Goal: Information Seeking & Learning: Find specific page/section

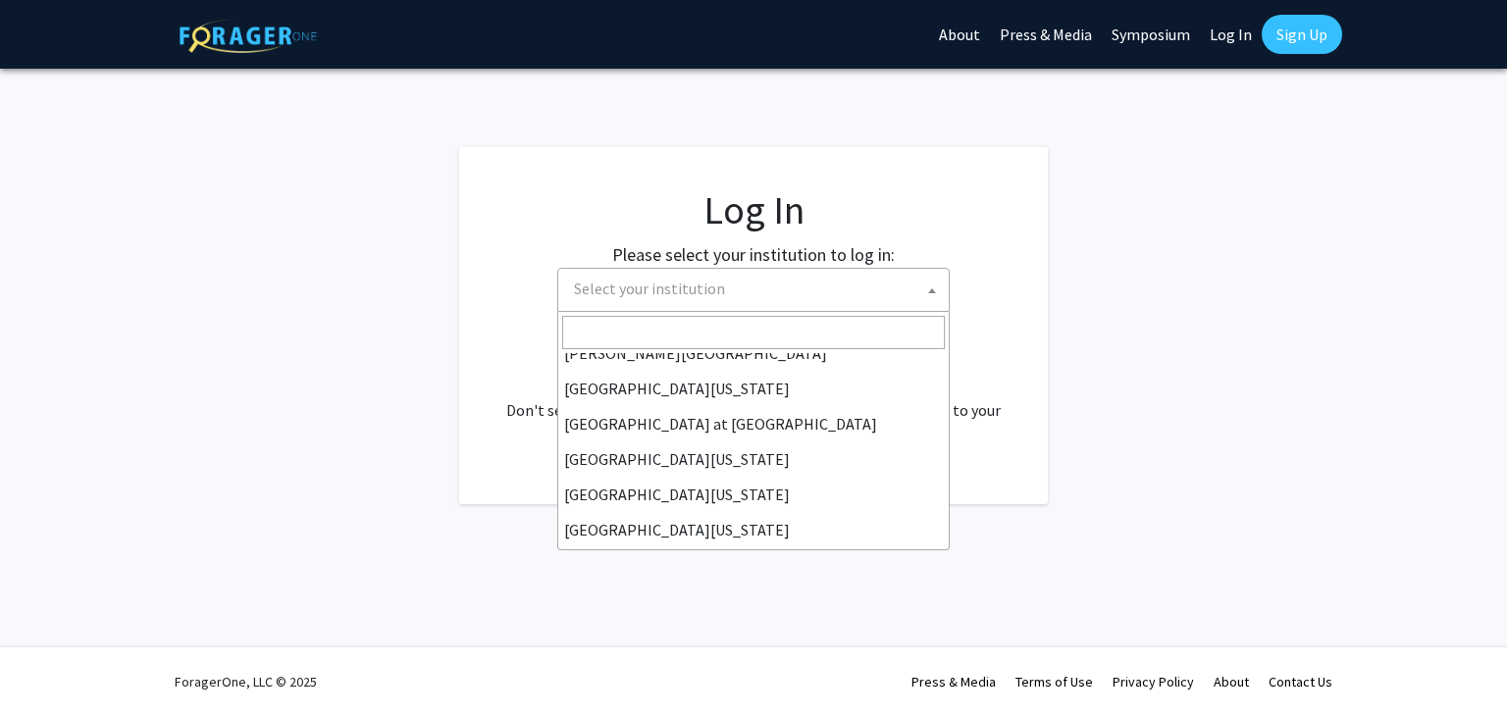
scroll to position [687, 0]
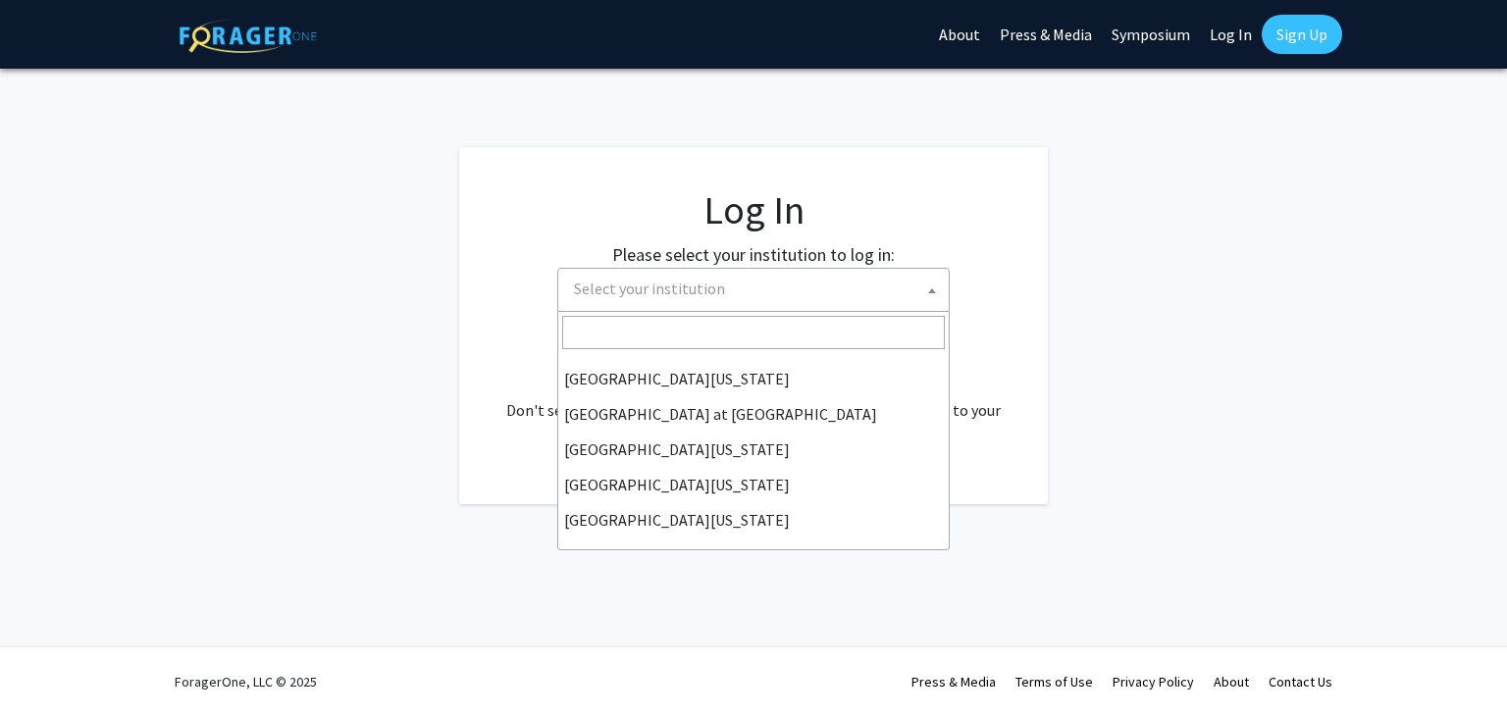
select select "33"
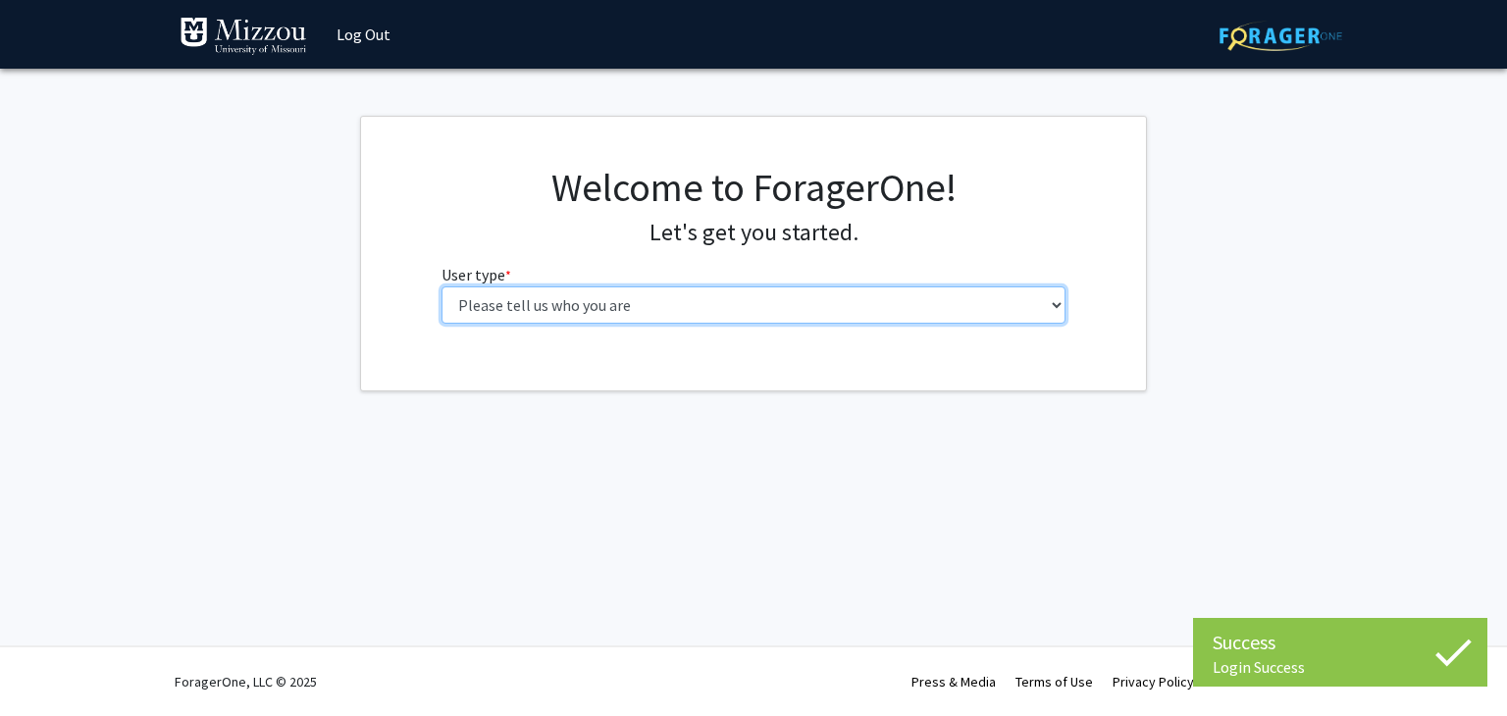
click at [514, 318] on select "Please tell us who you are Undergraduate Student Master's Student Doctoral Cand…" at bounding box center [753, 304] width 625 height 37
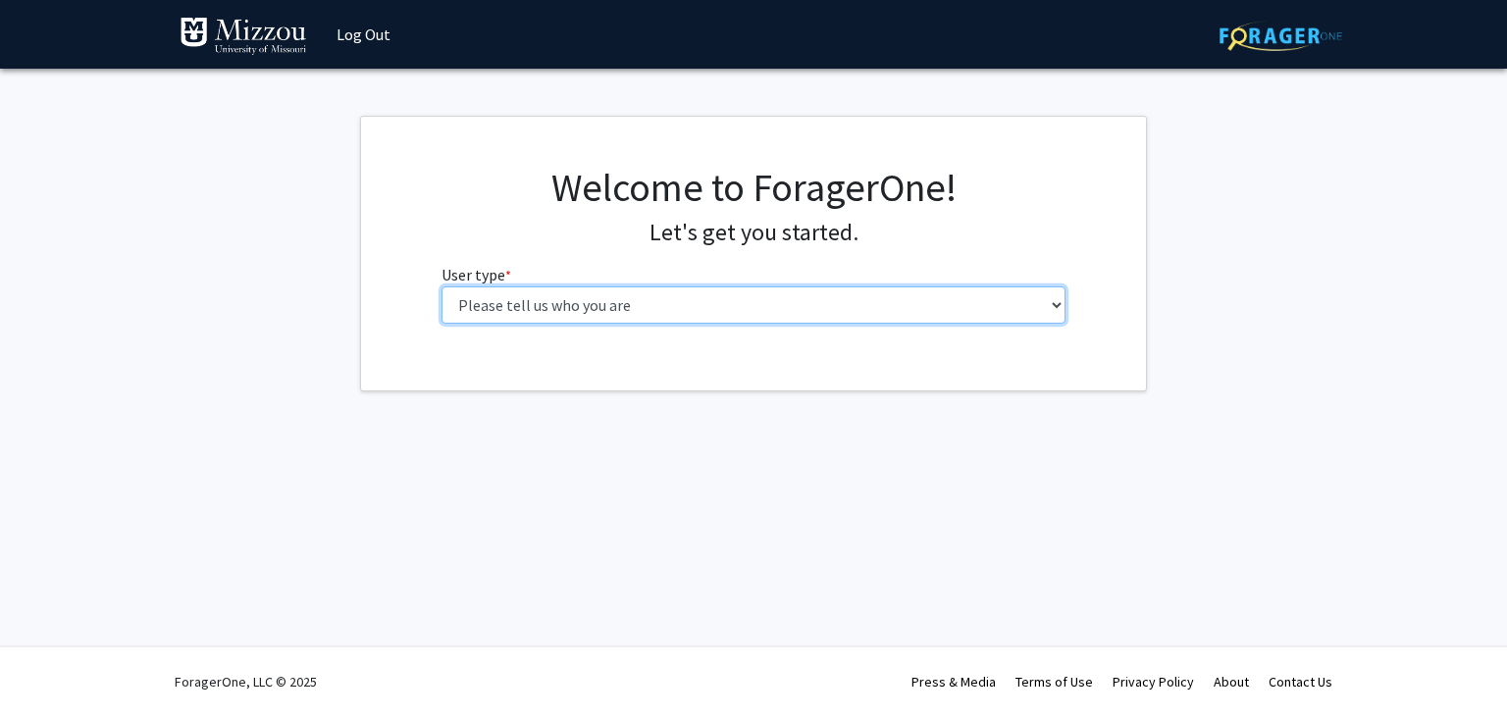
select select "1: undergrad"
click at [441, 286] on select "Please tell us who you are Undergraduate Student Master's Student Doctoral Cand…" at bounding box center [753, 304] width 625 height 37
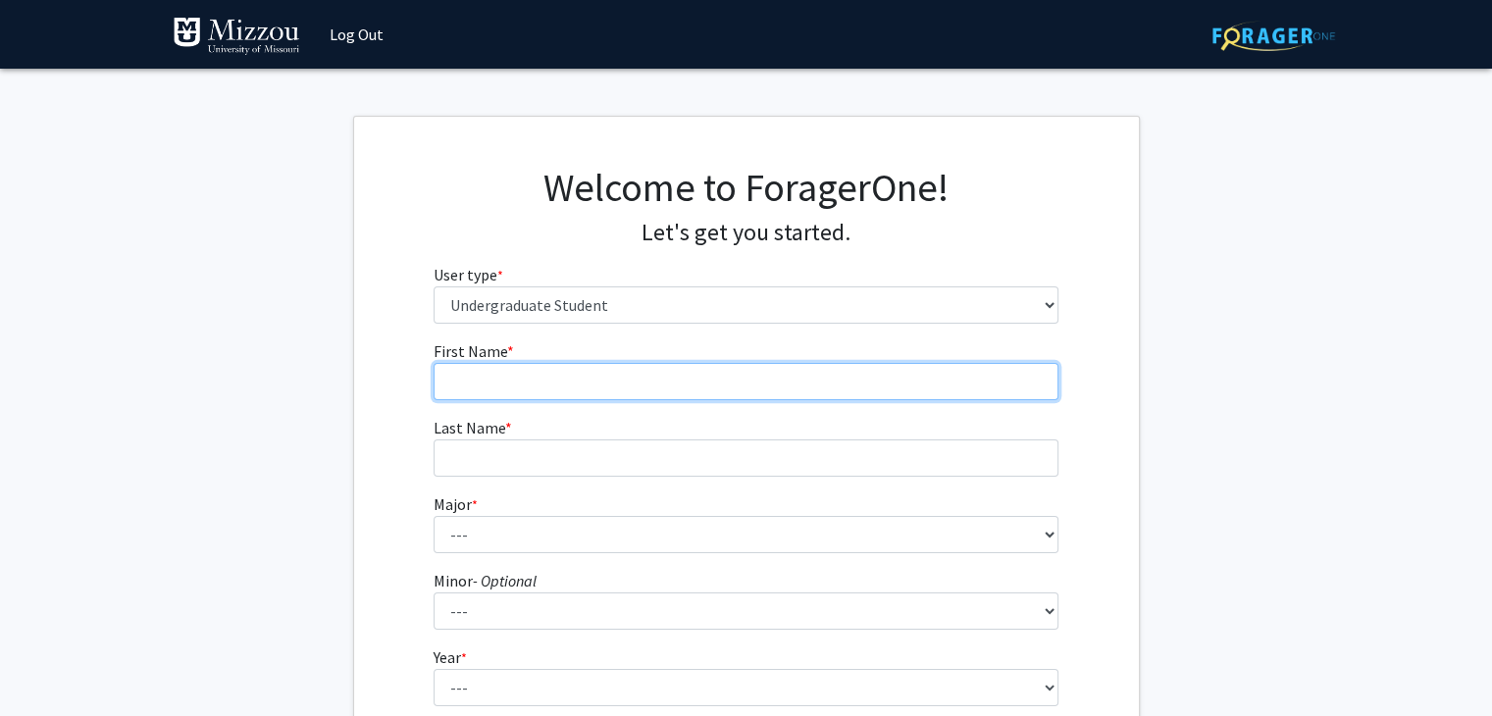
click at [490, 373] on input "First Name * required" at bounding box center [746, 381] width 625 height 37
type input "[PERSON_NAME]"
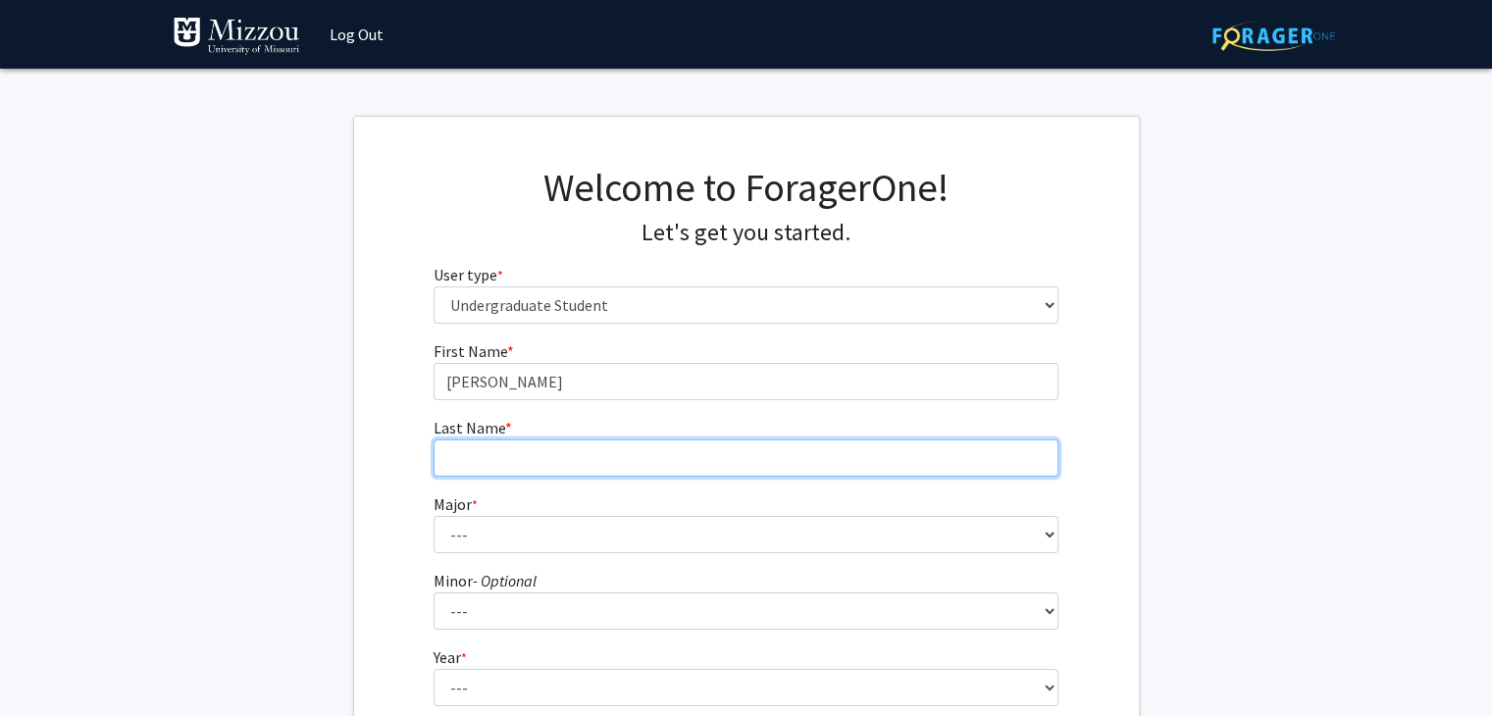
click at [470, 466] on input "Last Name * required" at bounding box center [746, 457] width 625 height 37
type input "[PERSON_NAME]"
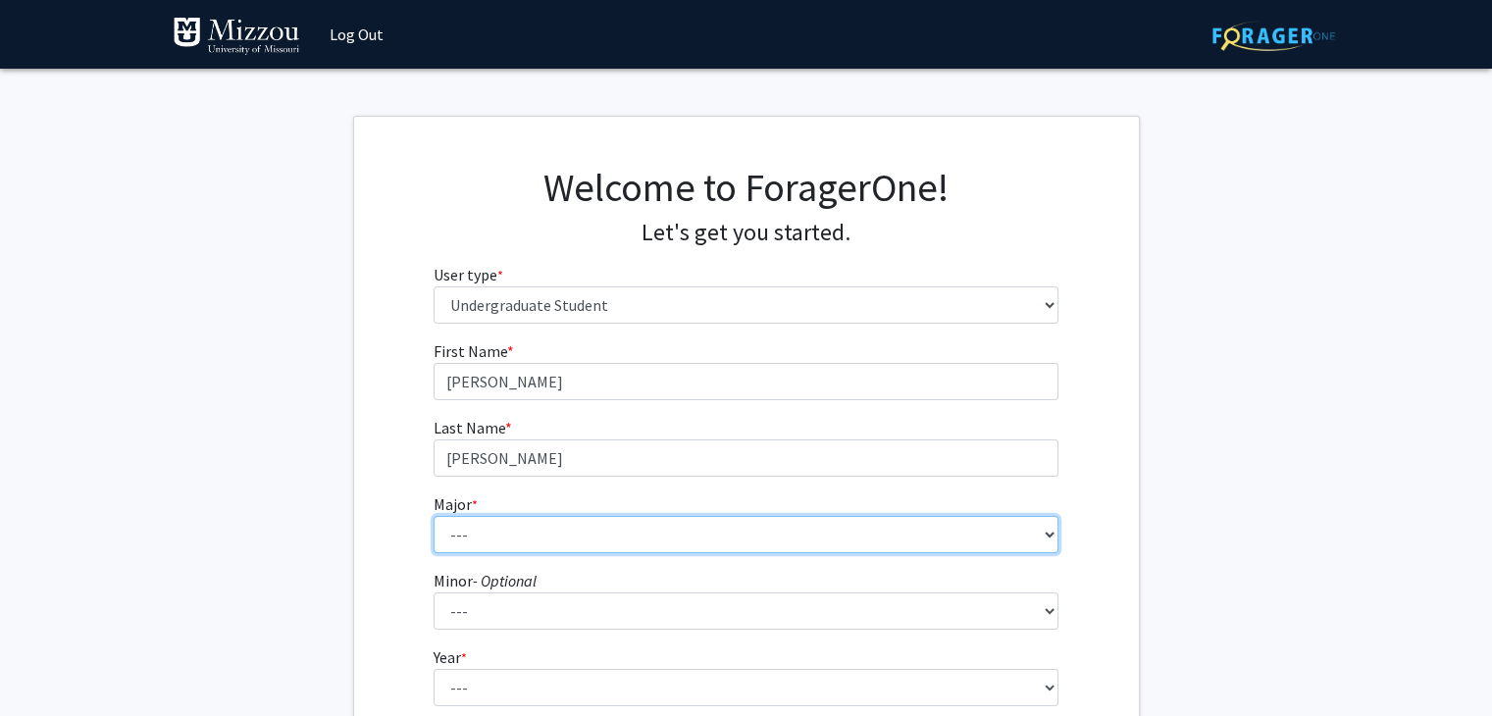
click at [468, 524] on select "--- Agribusiness Management Agricultural Education Agricultural Education: Comm…" at bounding box center [746, 534] width 625 height 37
select select "48: 2544"
click at [434, 516] on select "--- Agribusiness Management Agricultural Education Agricultural Education: Comm…" at bounding box center [746, 534] width 625 height 37
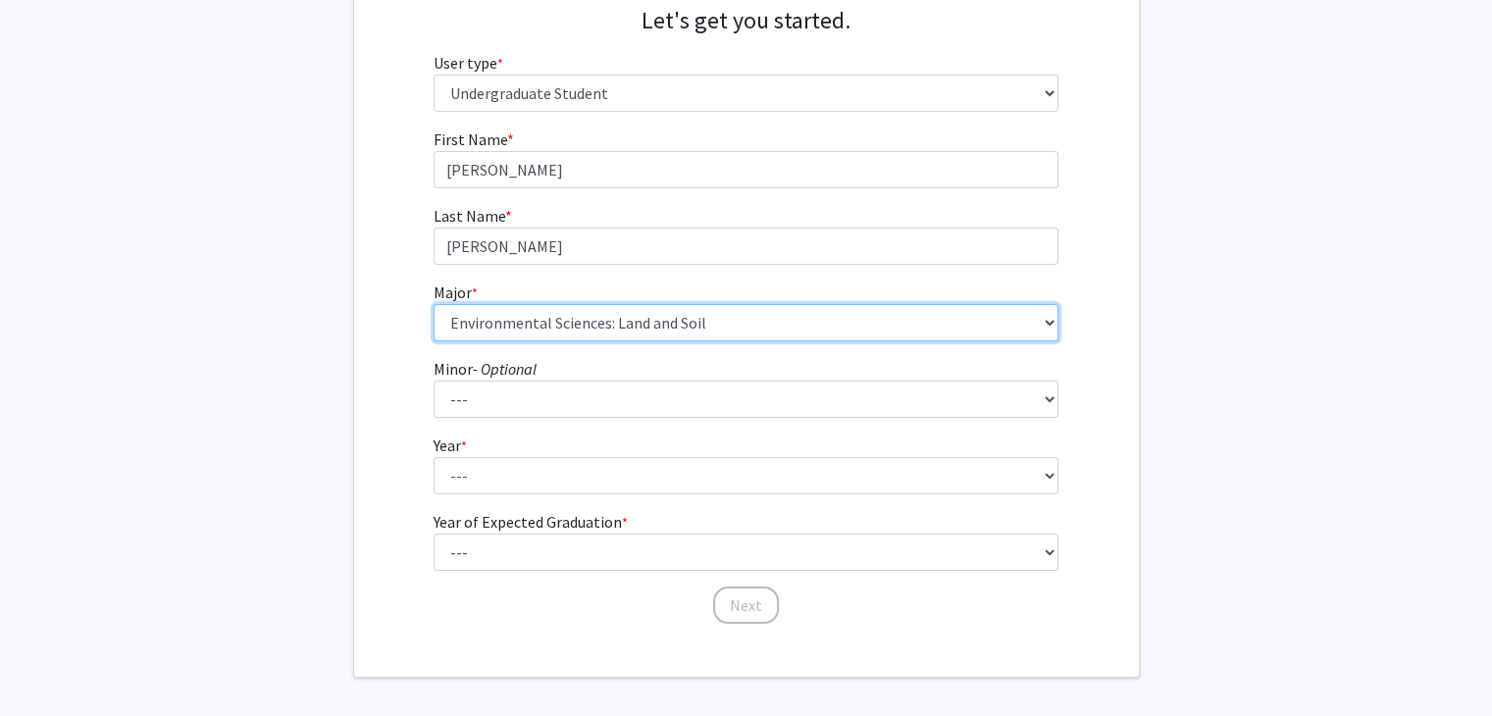
scroll to position [213, 0]
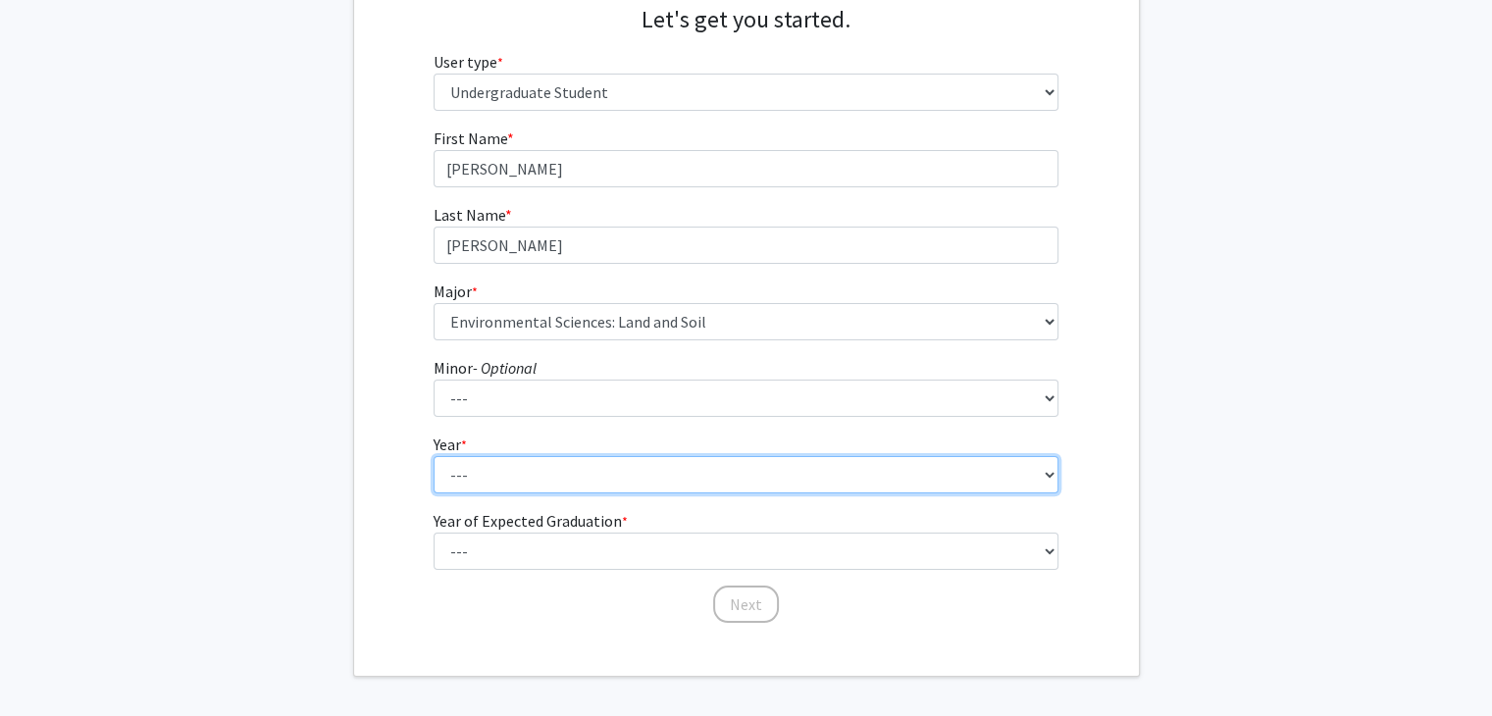
click at [468, 480] on select "--- First-year Sophomore Junior Senior Postbaccalaureate Certificate" at bounding box center [746, 474] width 625 height 37
select select "2: sophomore"
click at [434, 456] on select "--- First-year Sophomore Junior Senior Postbaccalaureate Certificate" at bounding box center [746, 474] width 625 height 37
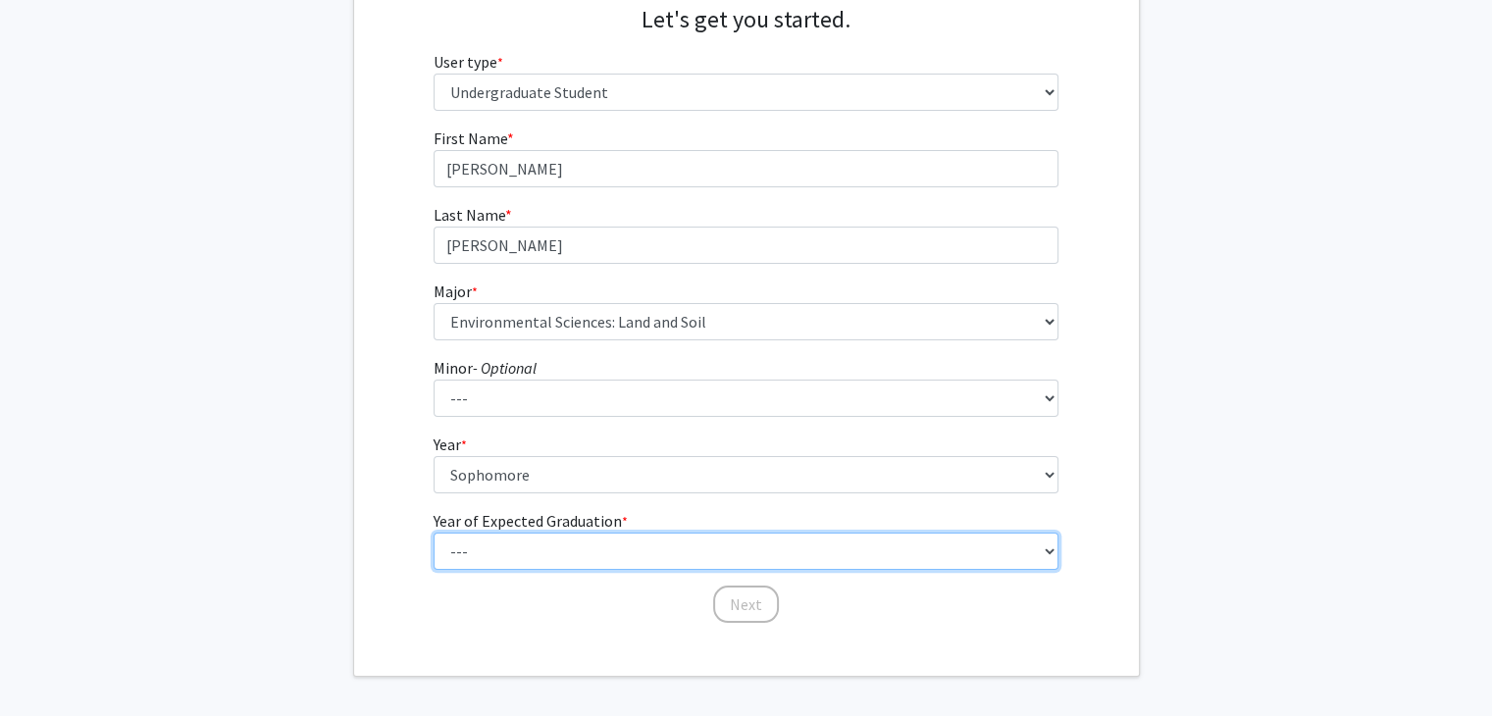
click at [469, 541] on select "--- 2025 2026 2027 2028 2029 2030 2031 2032 2033 2034" at bounding box center [746, 551] width 625 height 37
select select "4: 2028"
click at [434, 533] on select "--- 2025 2026 2027 2028 2029 2030 2031 2032 2033 2034" at bounding box center [746, 551] width 625 height 37
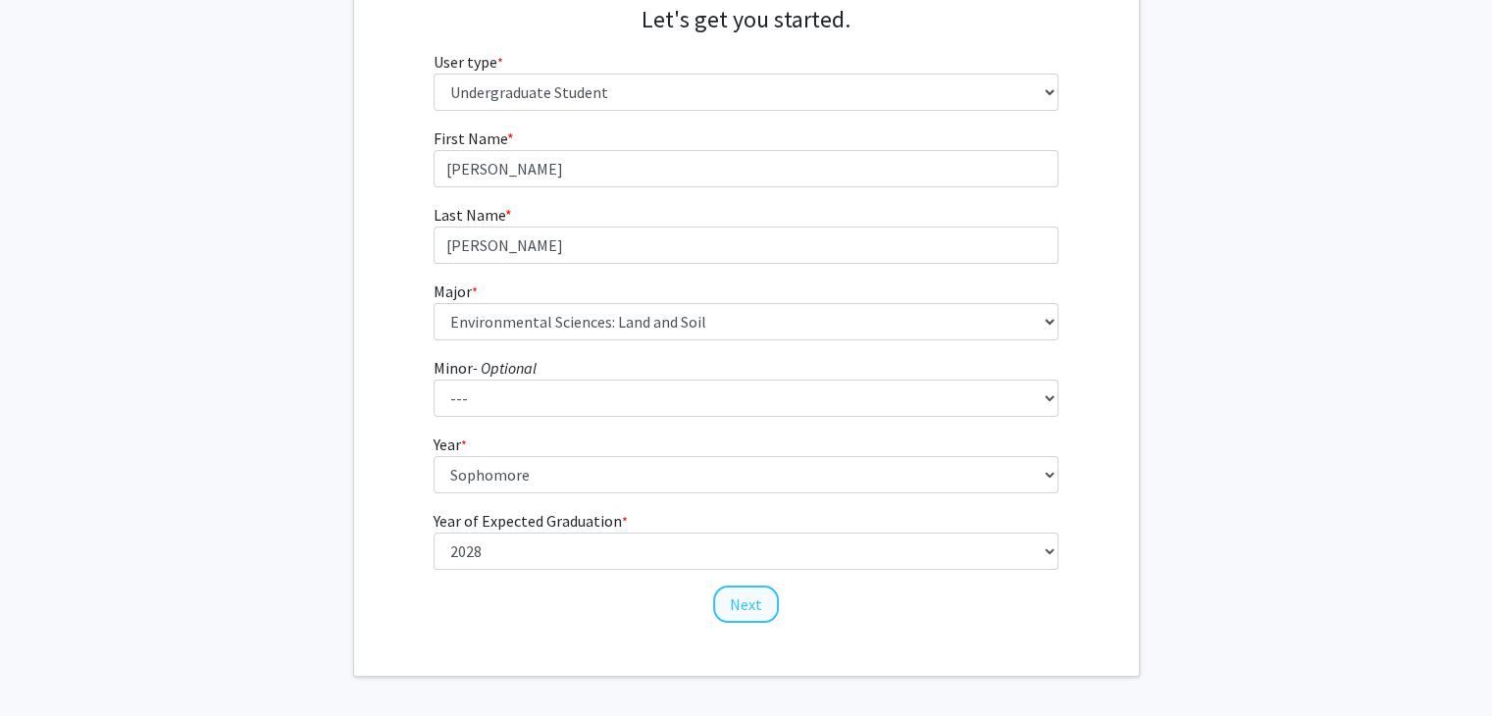
click at [741, 616] on button "Next" at bounding box center [746, 604] width 66 height 37
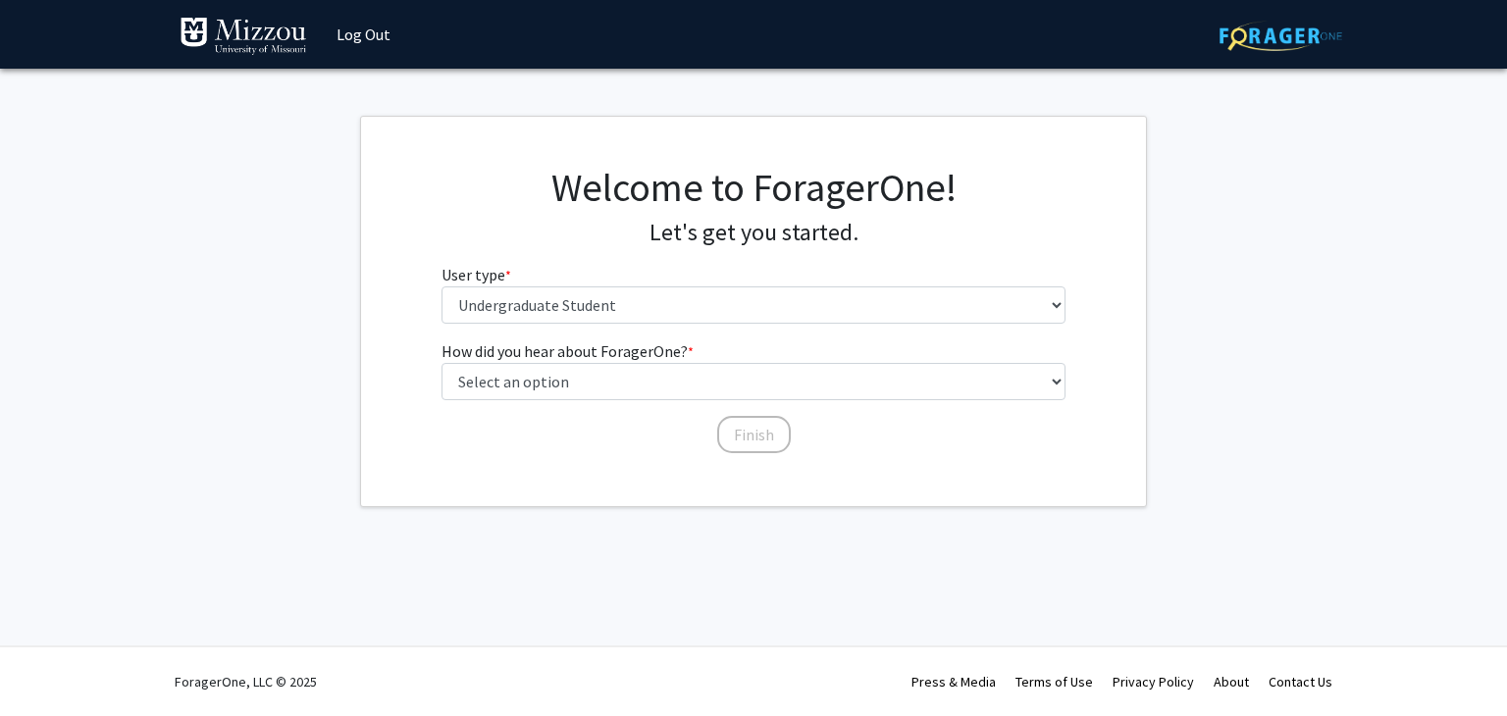
click at [483, 413] on div "How did you hear about ForagerOne? * required Select an option Peer/student rec…" at bounding box center [753, 387] width 625 height 96
click at [470, 411] on div "How did you hear about ForagerOne? * required Select an option Peer/student rec…" at bounding box center [753, 387] width 625 height 96
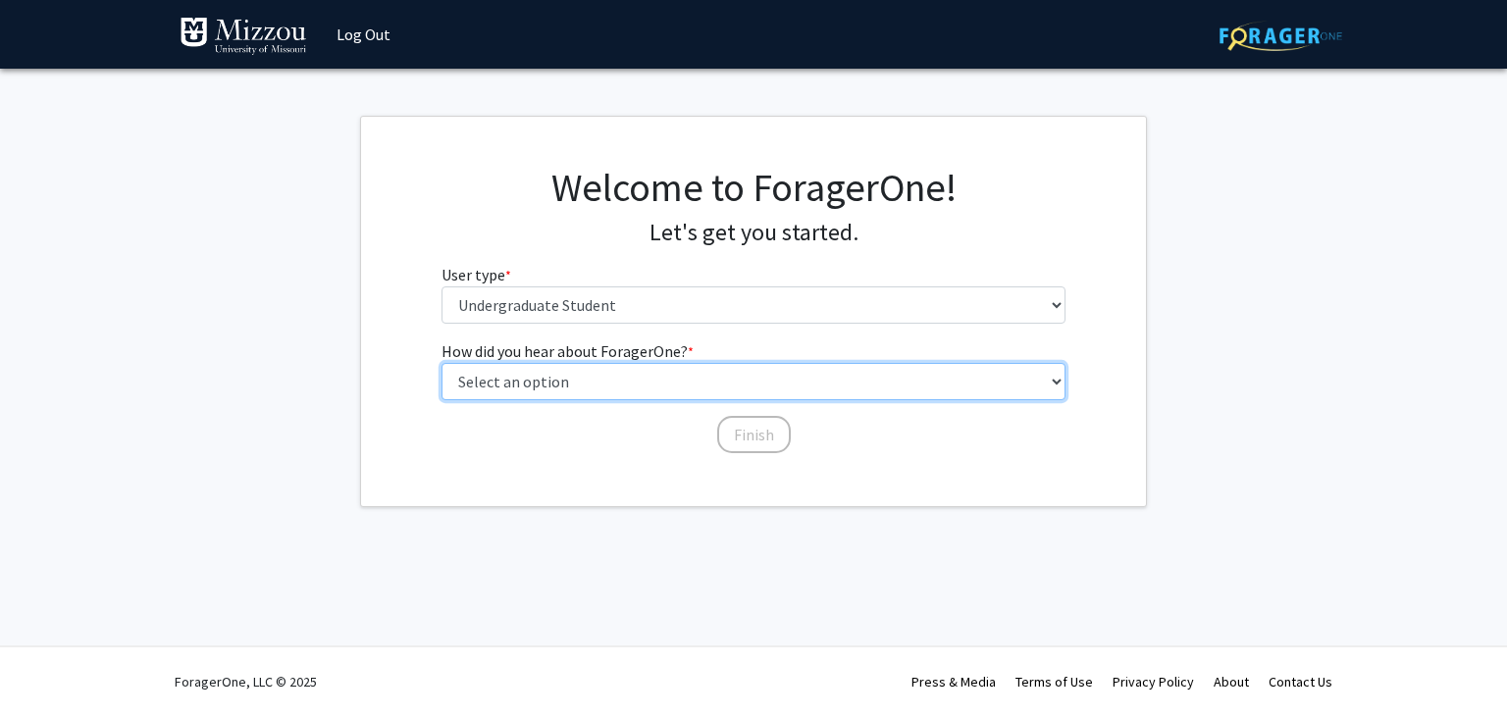
click at [477, 390] on select "Select an option Peer/student recommendation Faculty/staff recommendation Unive…" at bounding box center [753, 381] width 625 height 37
select select "4: university_email"
click at [441, 363] on select "Select an option Peer/student recommendation Faculty/staff recommendation Unive…" at bounding box center [753, 381] width 625 height 37
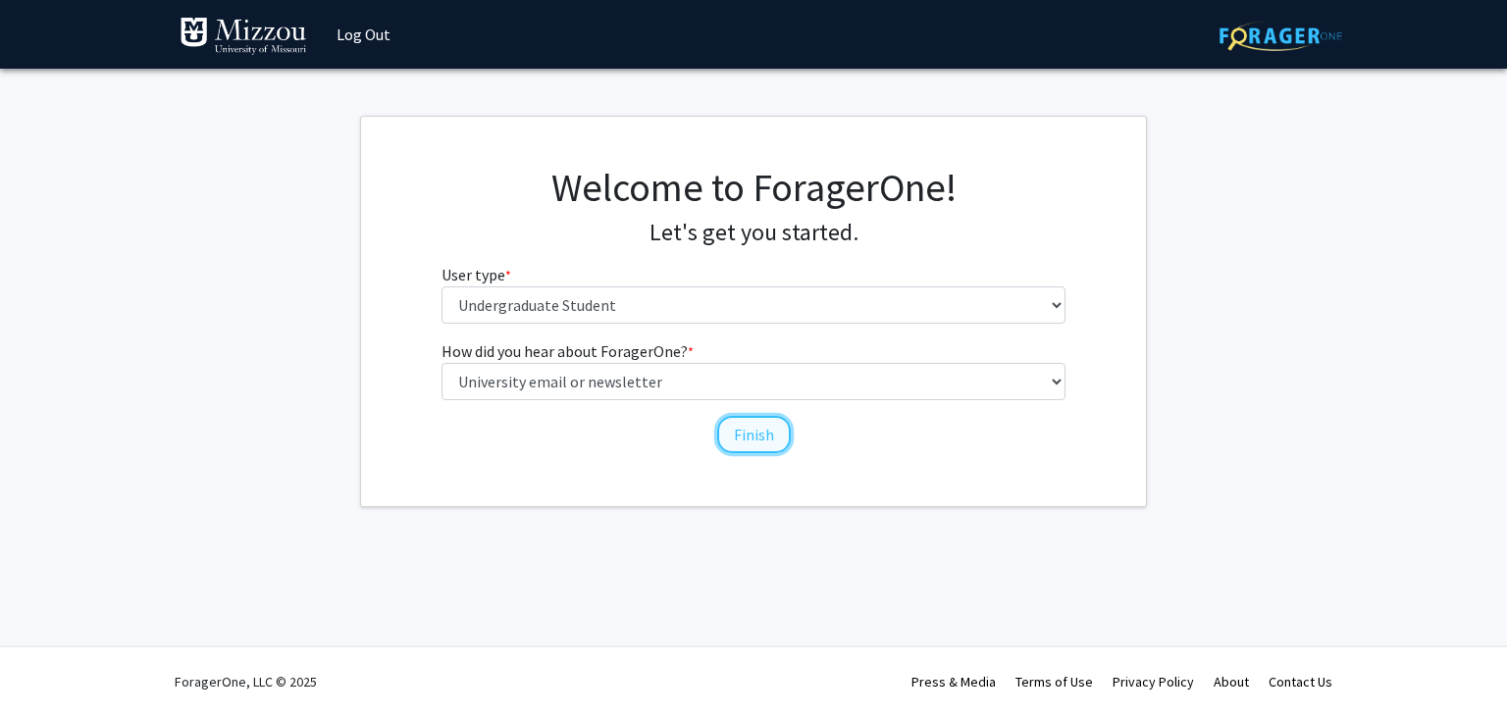
click at [752, 427] on button "Finish" at bounding box center [754, 434] width 74 height 37
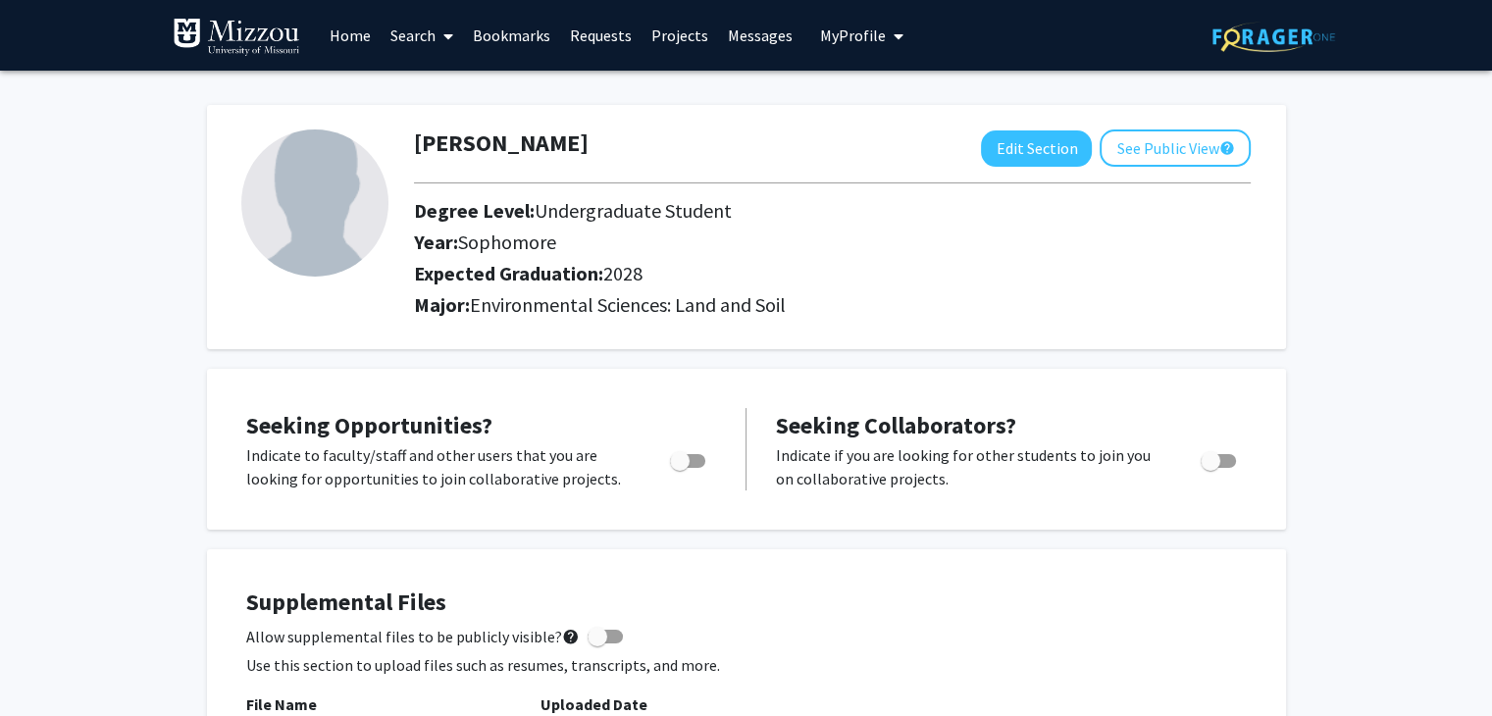
click at [681, 461] on span "Toggle" at bounding box center [680, 461] width 20 height 20
click at [680, 468] on input "Are you actively seeking opportunities?" at bounding box center [679, 468] width 1 height 1
checkbox input "true"
click at [432, 26] on link "Search" at bounding box center [422, 35] width 82 height 69
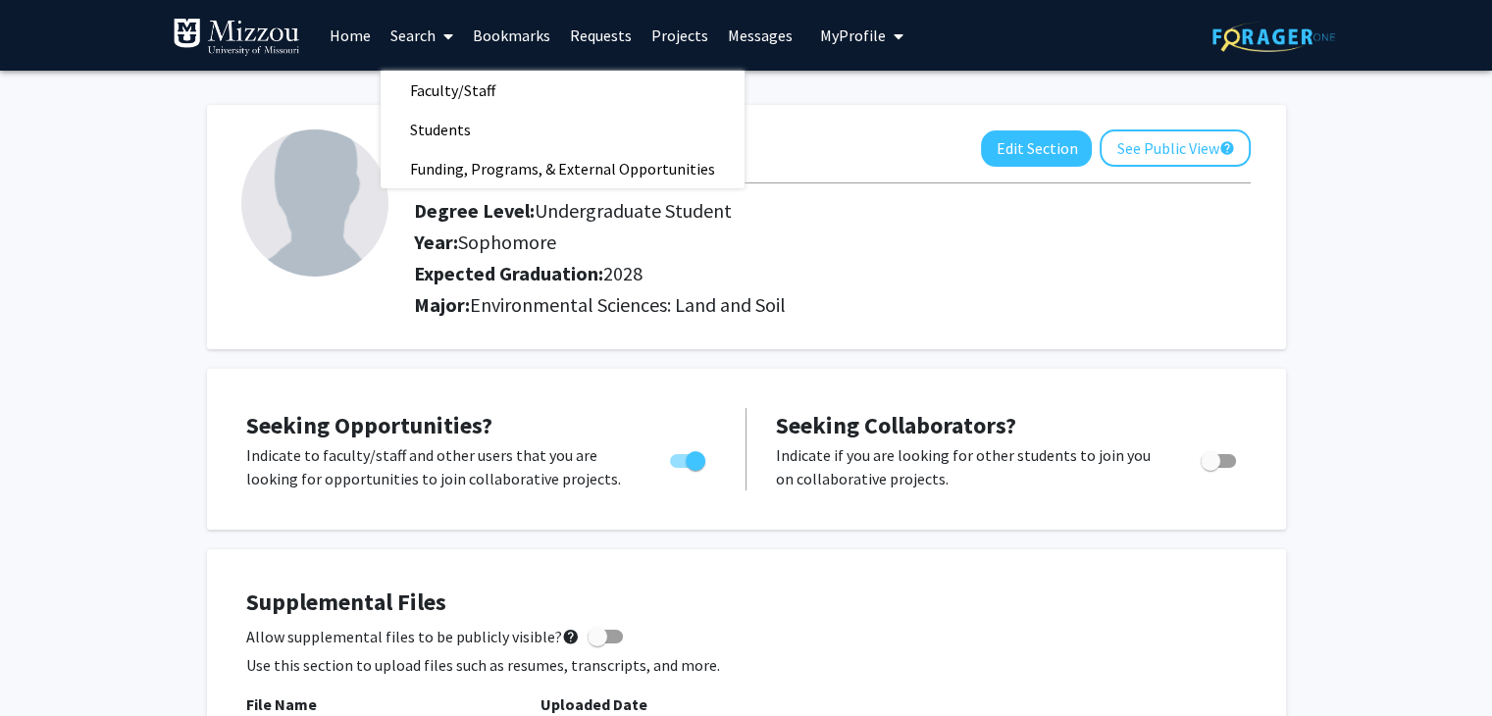
click at [432, 26] on link "Search" at bounding box center [422, 35] width 82 height 69
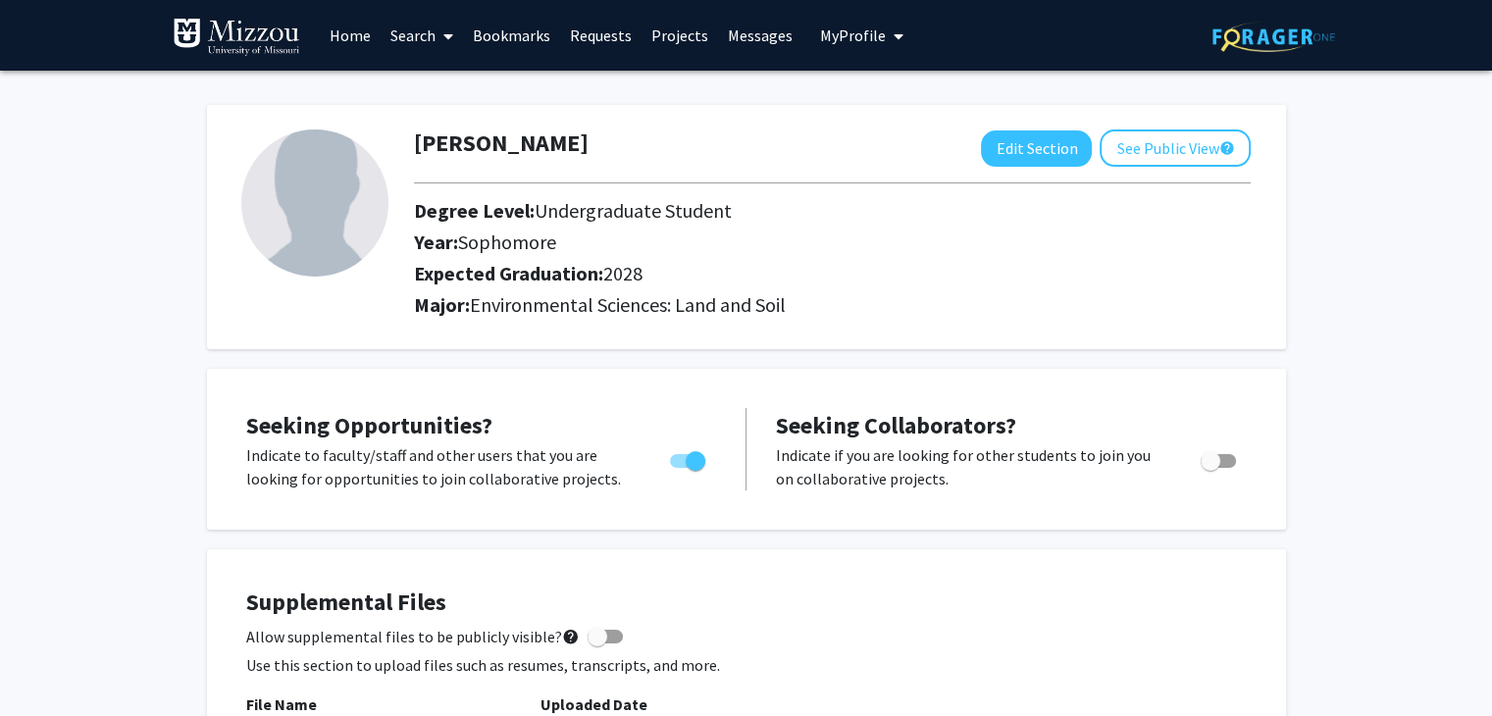
click at [432, 26] on link "Search" at bounding box center [422, 35] width 82 height 69
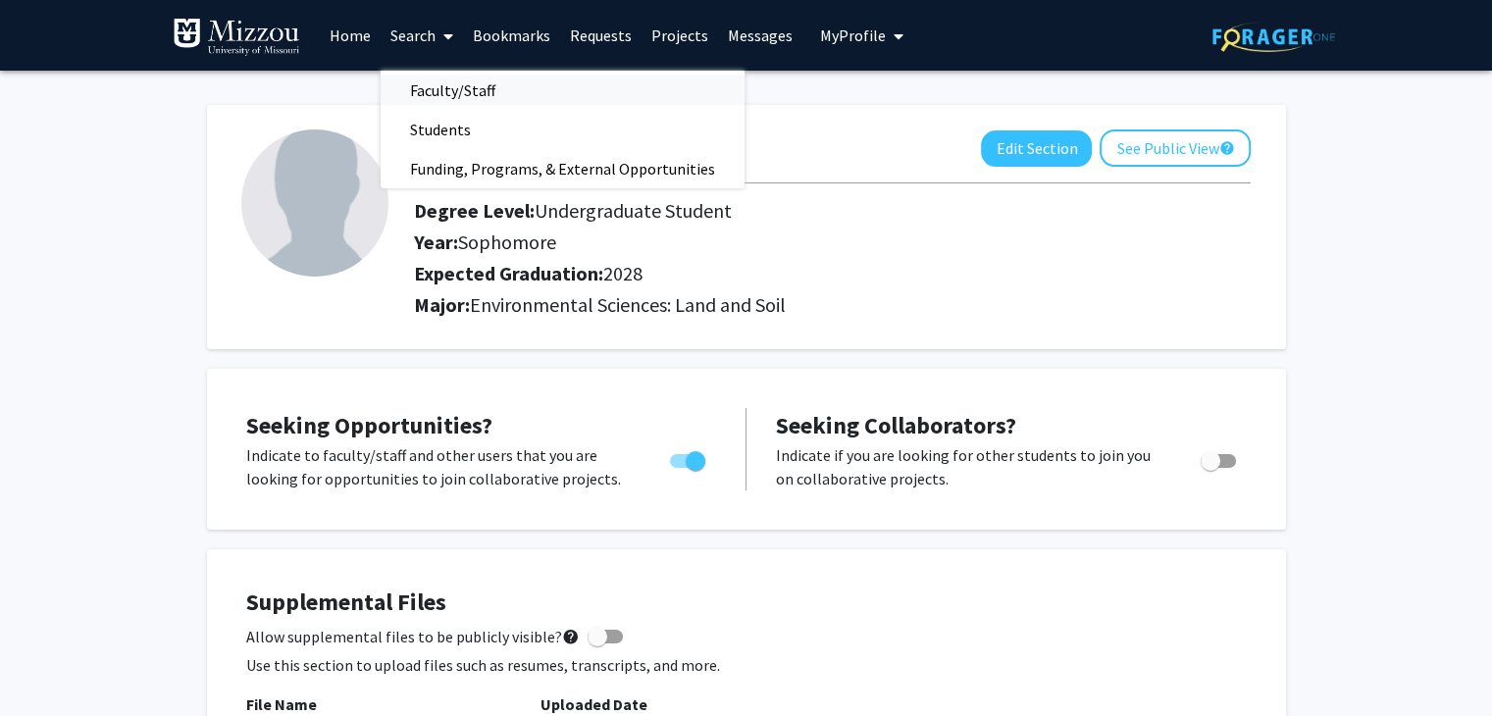
click at [451, 86] on span "Faculty/Staff" at bounding box center [453, 90] width 144 height 39
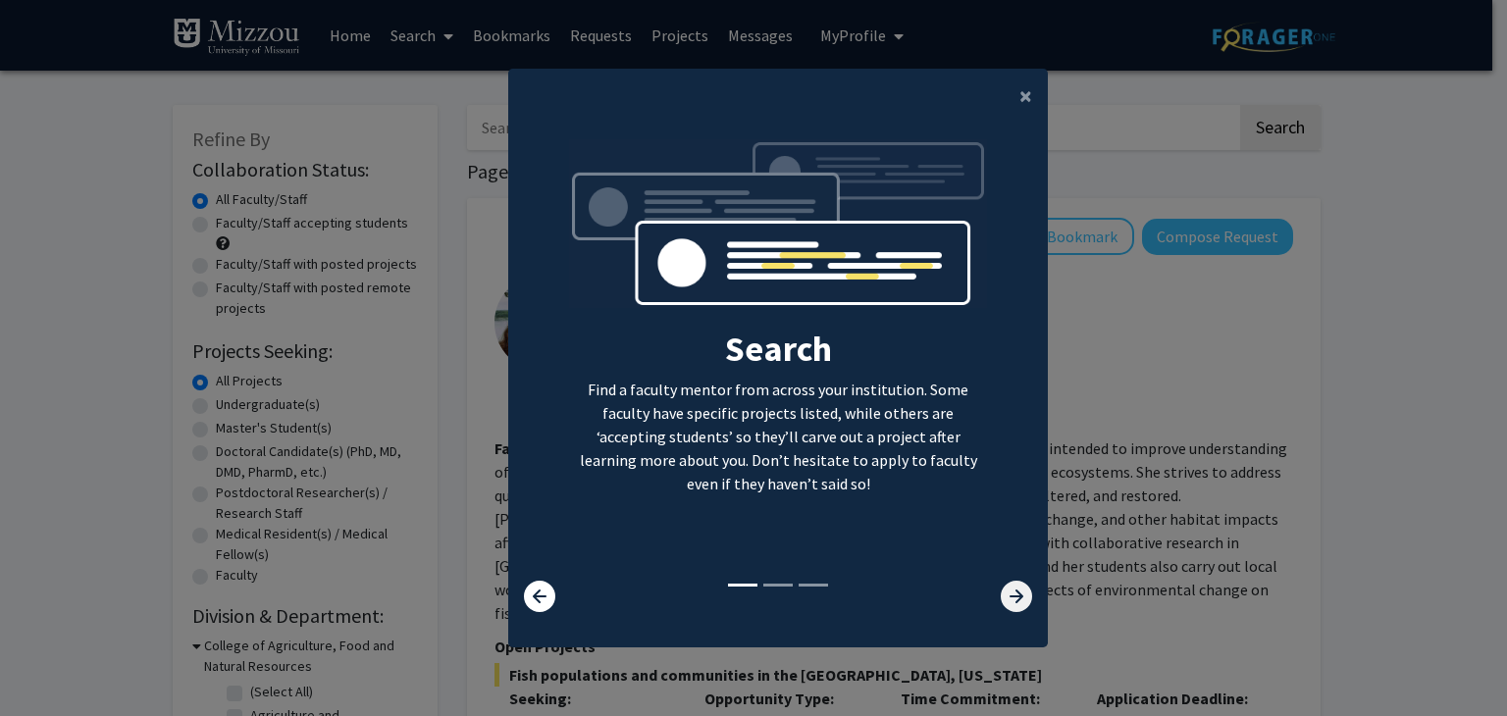
click at [1012, 593] on icon at bounding box center [1016, 596] width 31 height 31
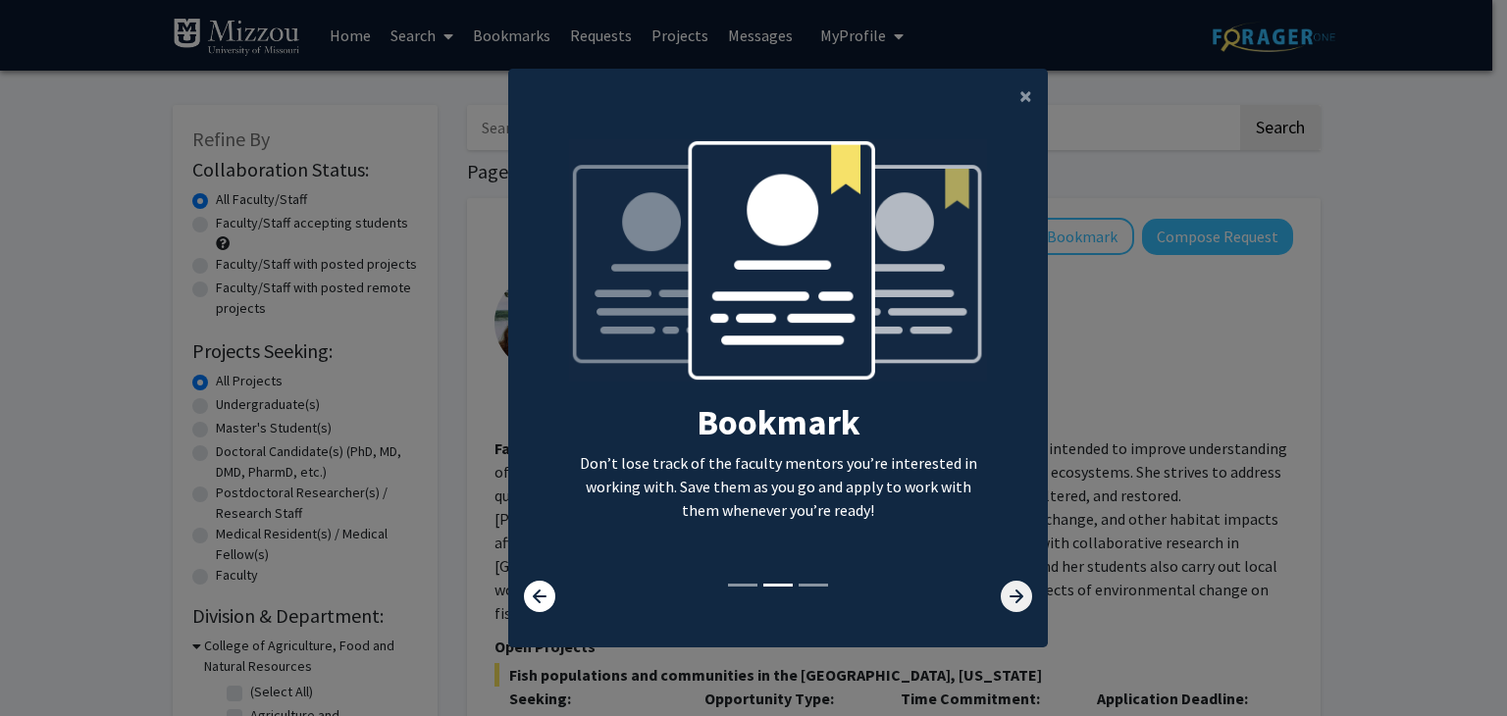
click at [1012, 598] on icon at bounding box center [1016, 596] width 31 height 31
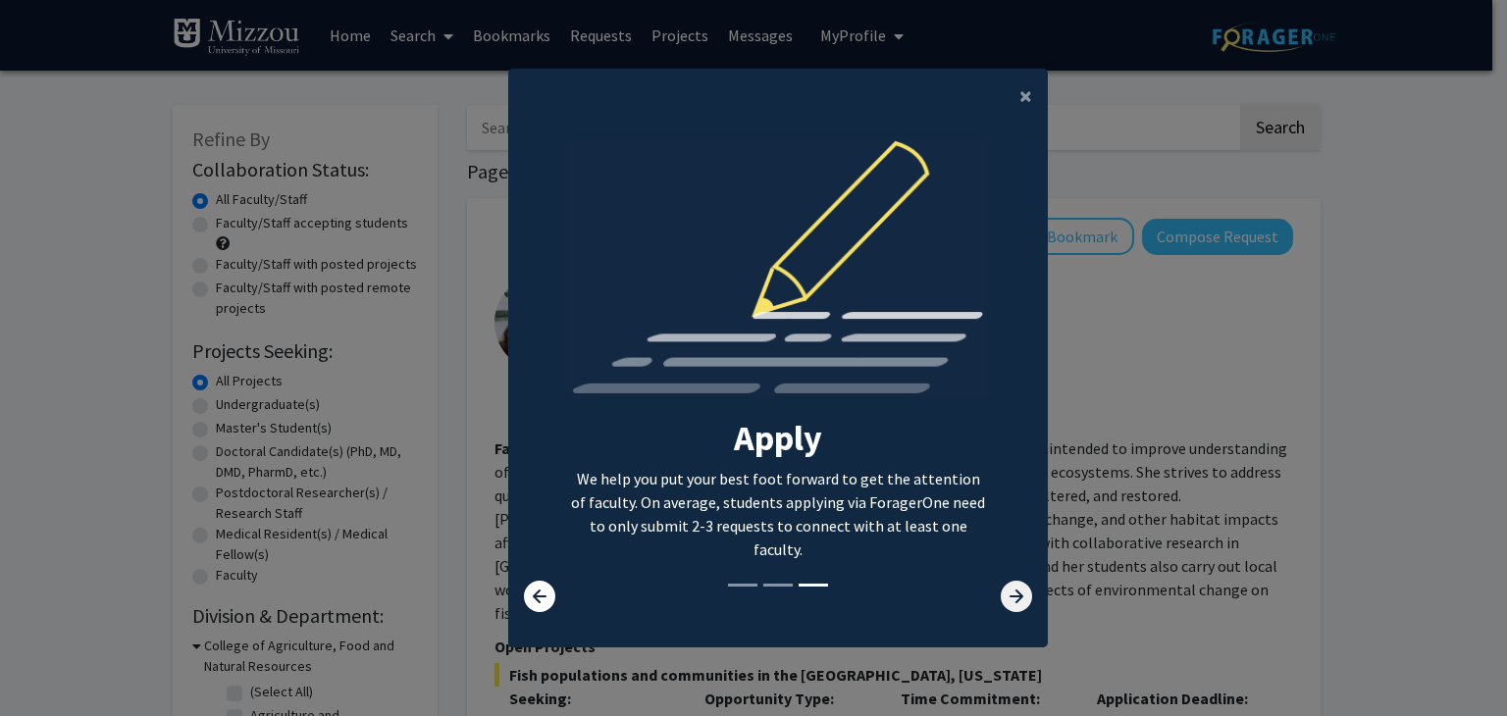
click at [1012, 600] on icon at bounding box center [1016, 596] width 31 height 31
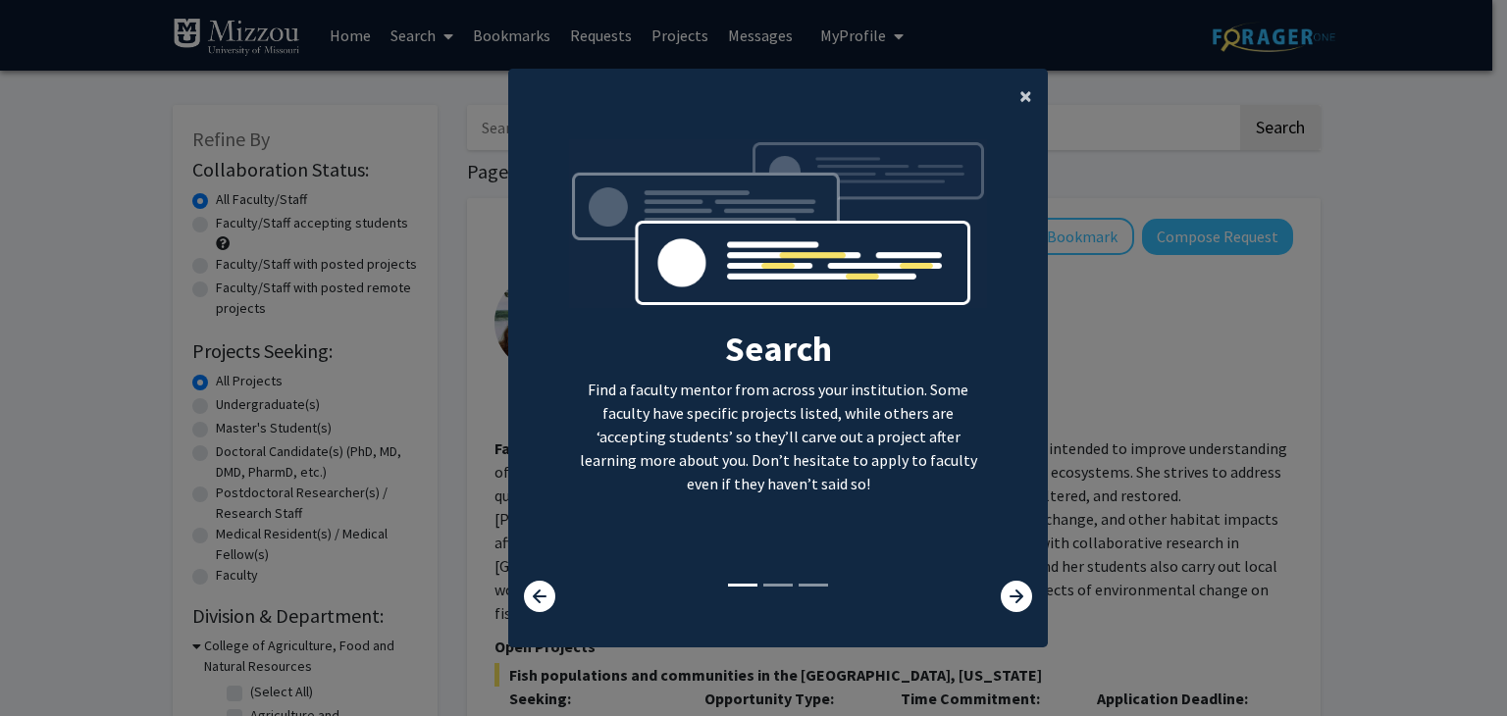
click at [1019, 98] on span "×" at bounding box center [1025, 95] width 13 height 30
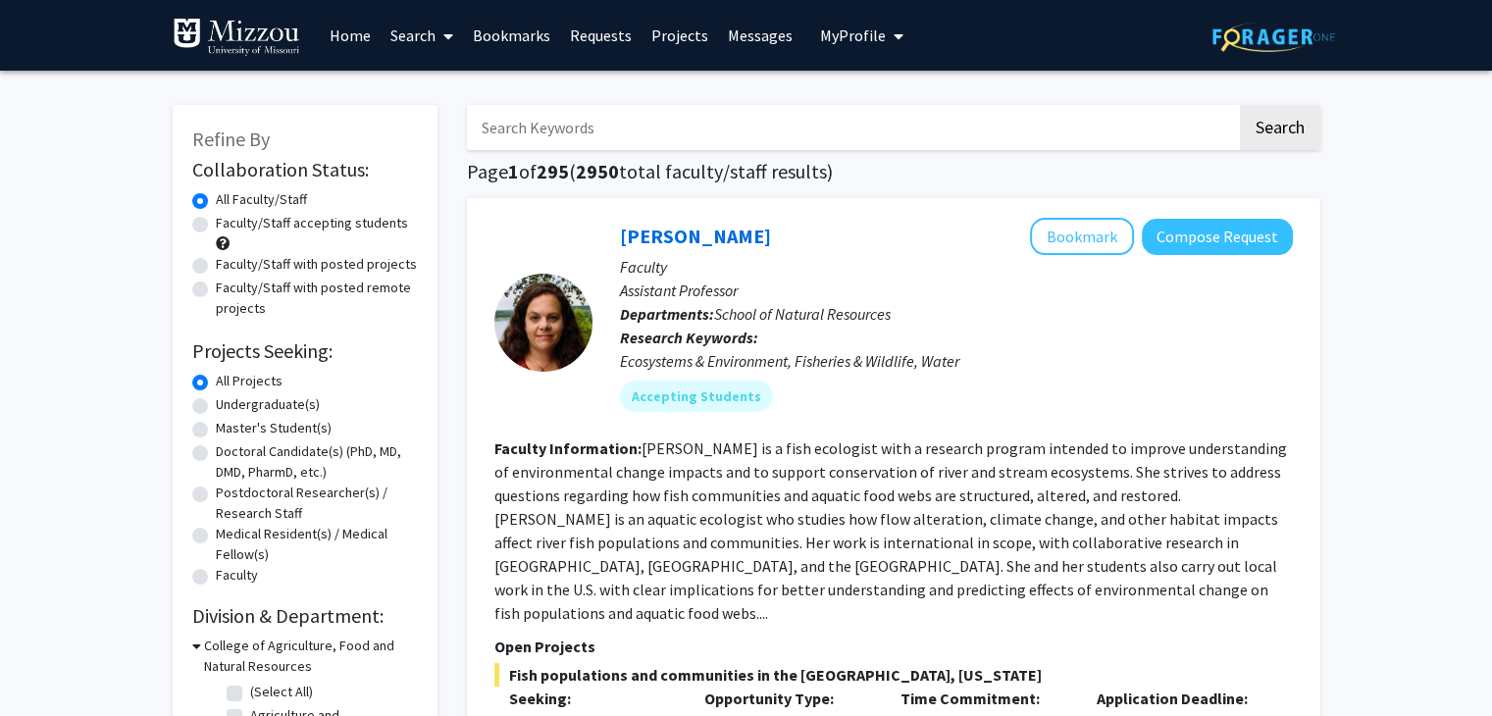
click at [216, 225] on label "Faculty/Staff accepting students" at bounding box center [312, 223] width 192 height 21
click at [216, 225] on input "Faculty/Staff accepting students" at bounding box center [222, 219] width 13 height 13
radio input "true"
click at [216, 404] on label "Undergraduate(s)" at bounding box center [268, 404] width 104 height 21
click at [216, 404] on input "Undergraduate(s)" at bounding box center [222, 400] width 13 height 13
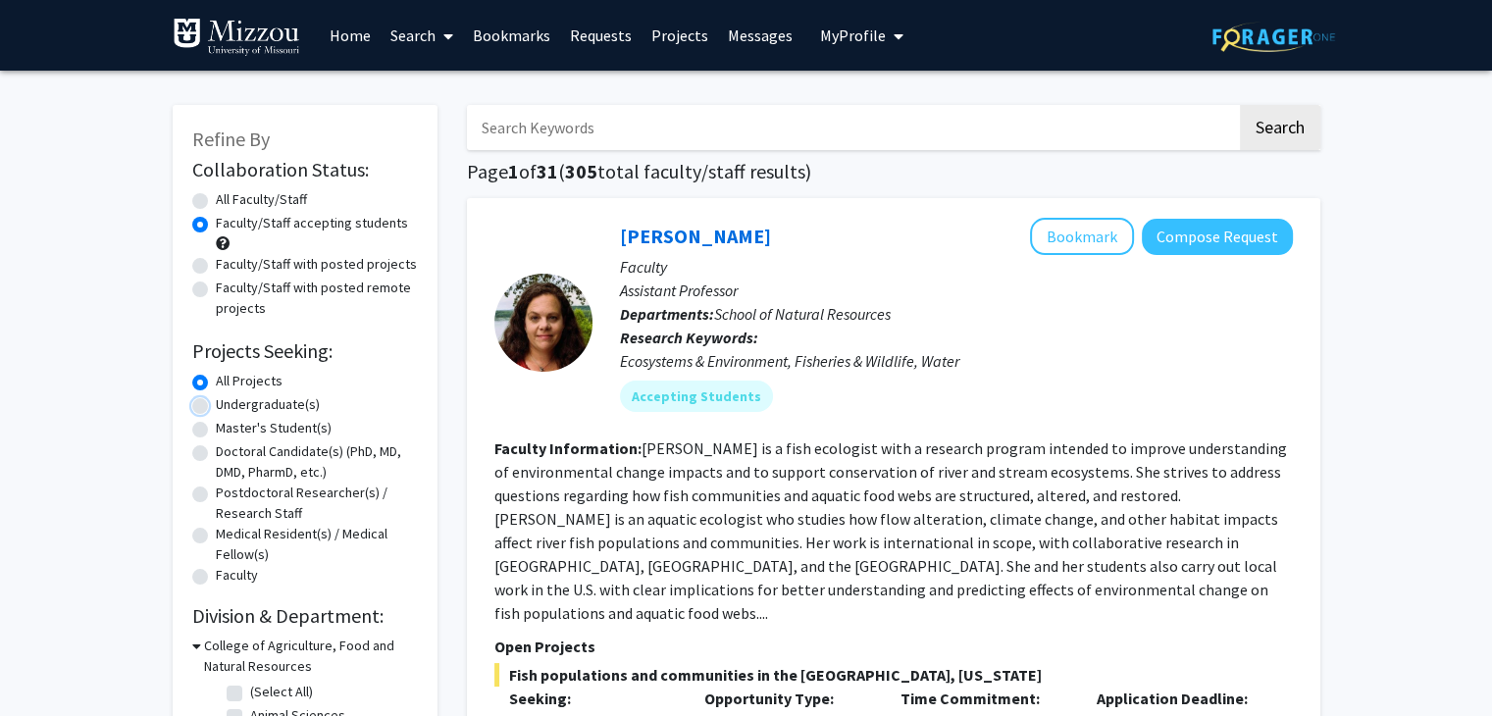
radio input "true"
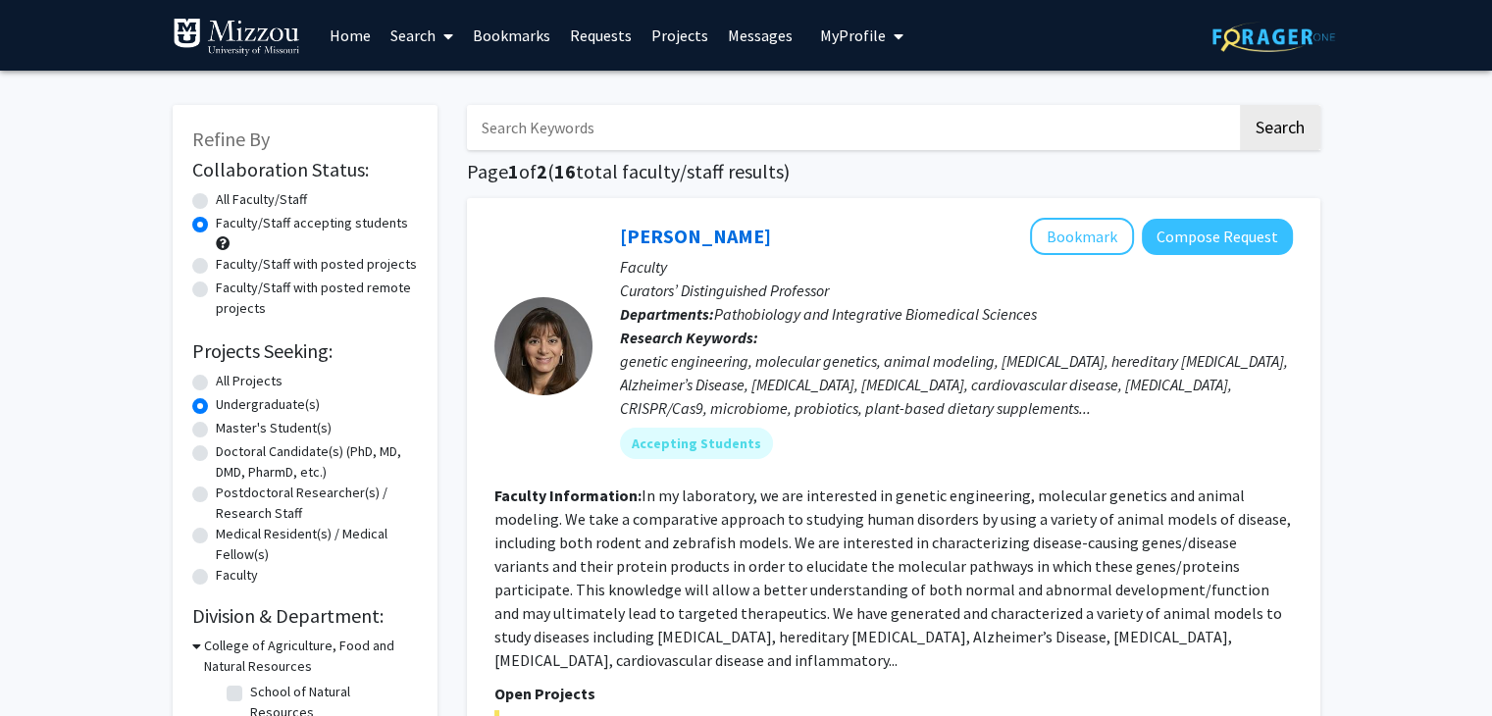
click at [250, 693] on label "School of Natural Resources" at bounding box center [331, 702] width 163 height 41
click at [250, 693] on input "School of Natural Resources" at bounding box center [256, 688] width 13 height 13
checkbox input "true"
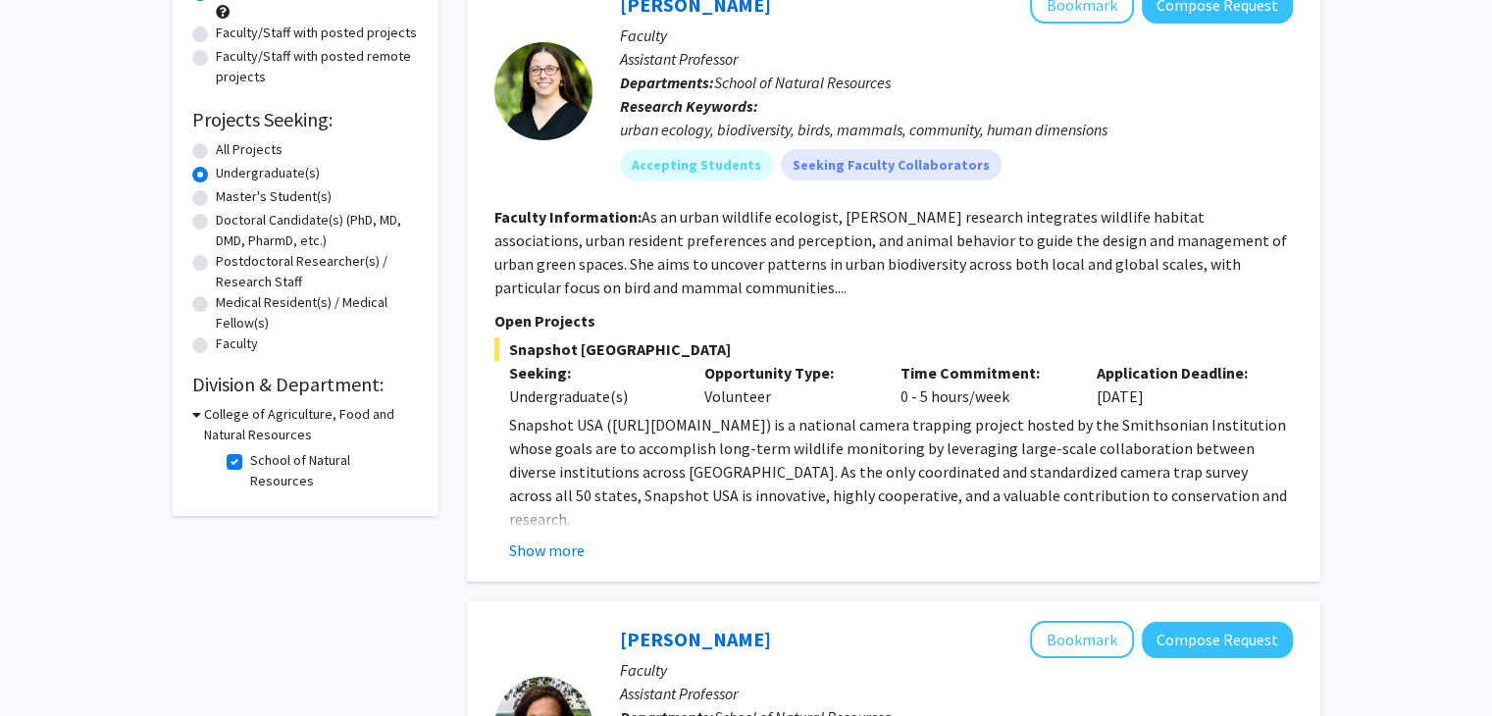
scroll to position [220, 0]
